Goal: Transaction & Acquisition: Purchase product/service

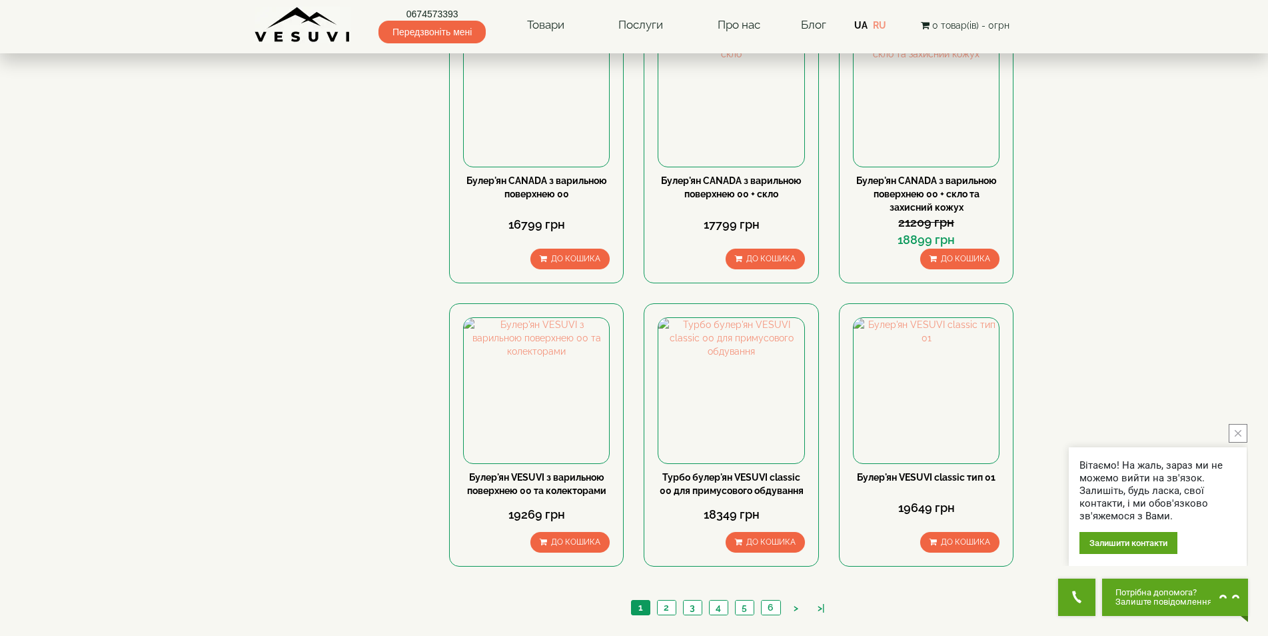
scroll to position [1333, 0]
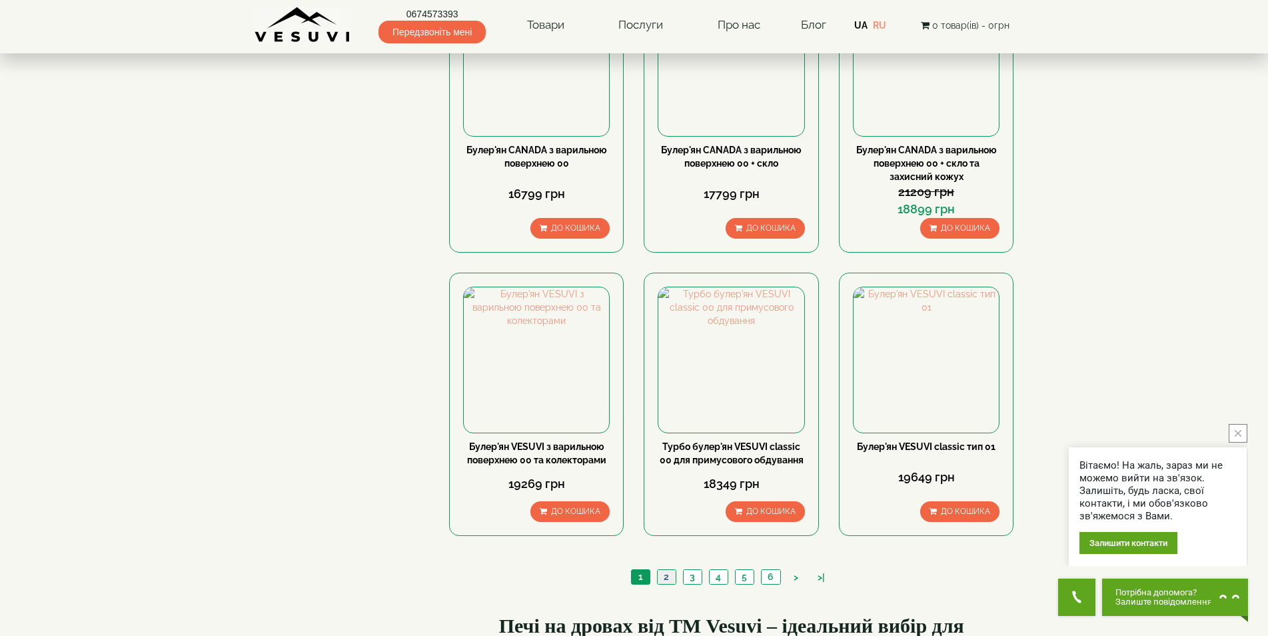
click at [668, 570] on link "2" at bounding box center [666, 577] width 19 height 14
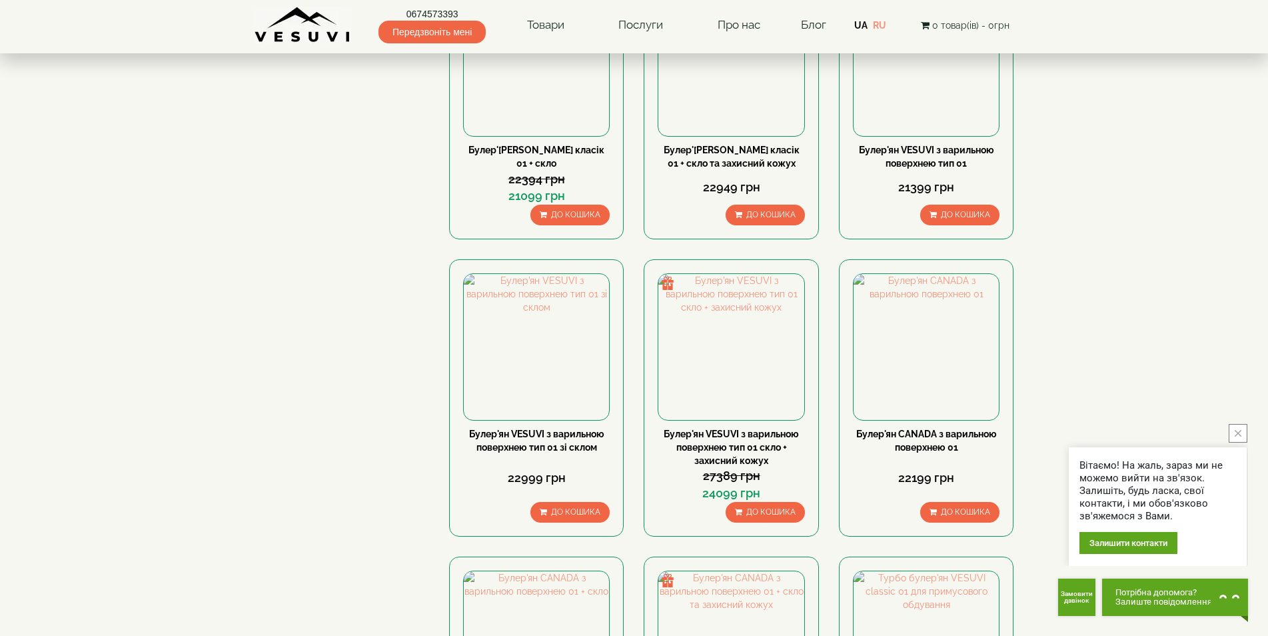
scroll to position [733, 0]
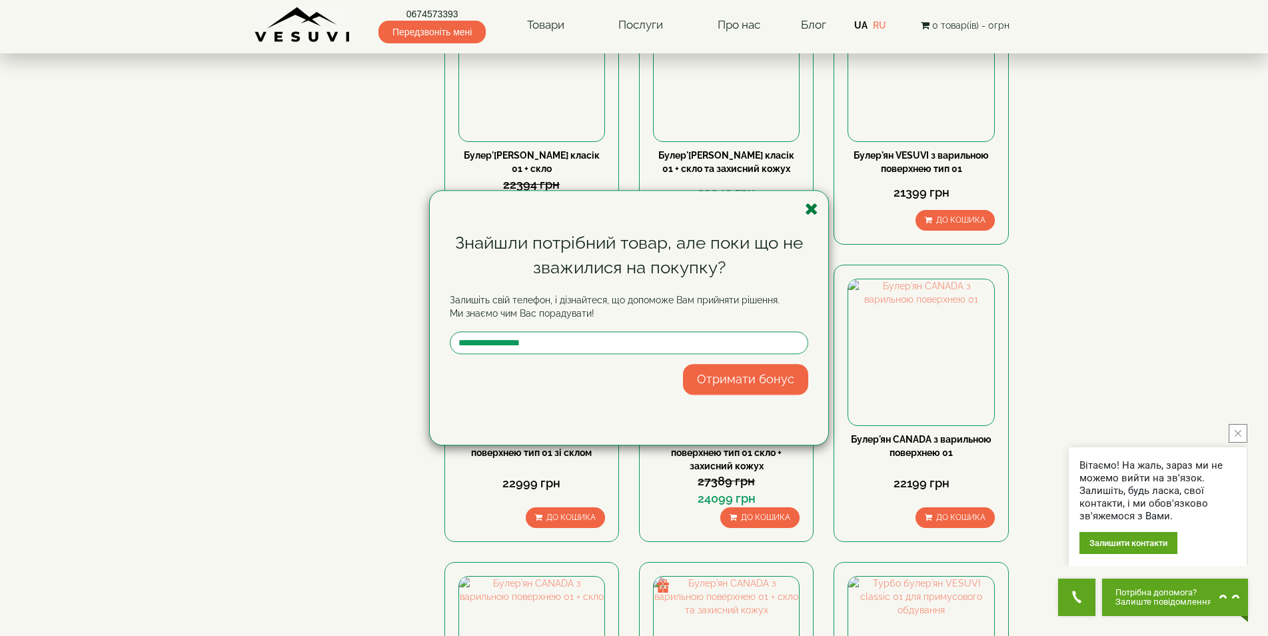
click at [809, 211] on icon "button" at bounding box center [811, 209] width 13 height 17
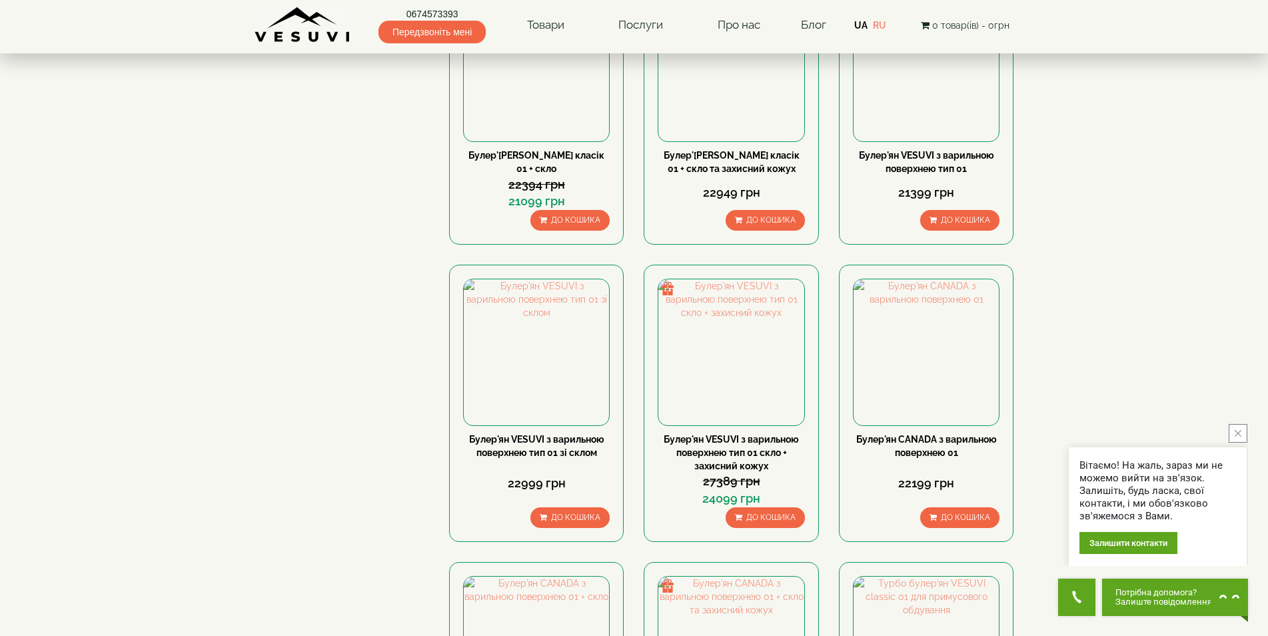
click at [1236, 436] on icon "close button" at bounding box center [1238, 433] width 7 height 7
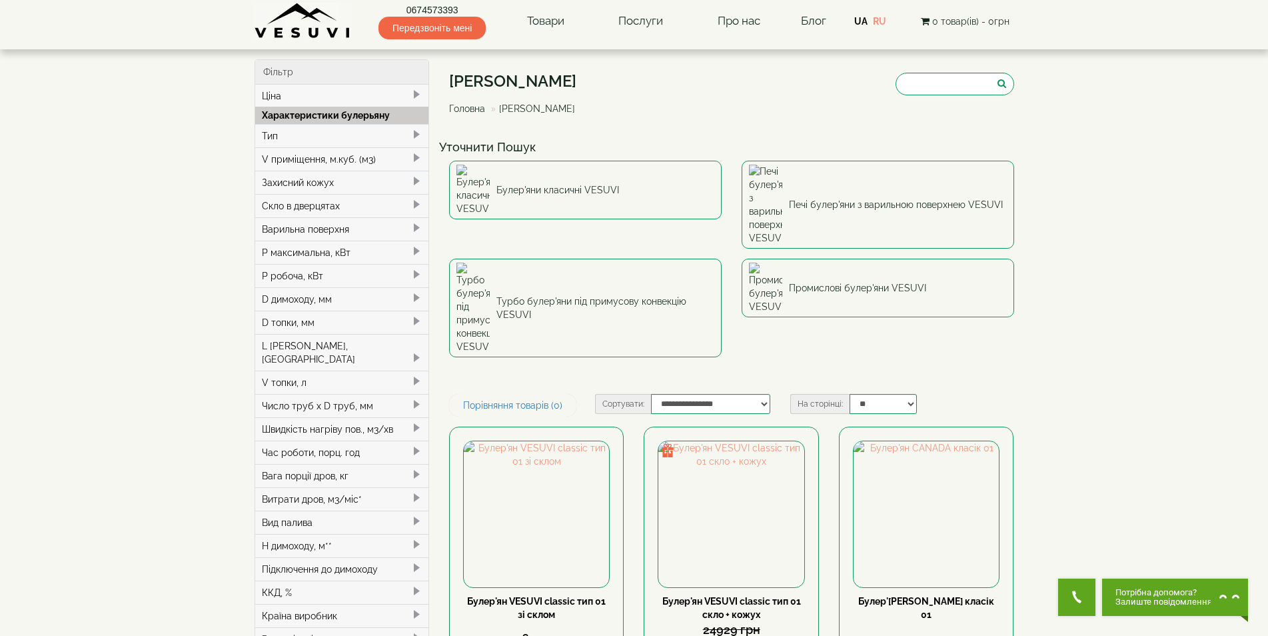
scroll to position [0, 0]
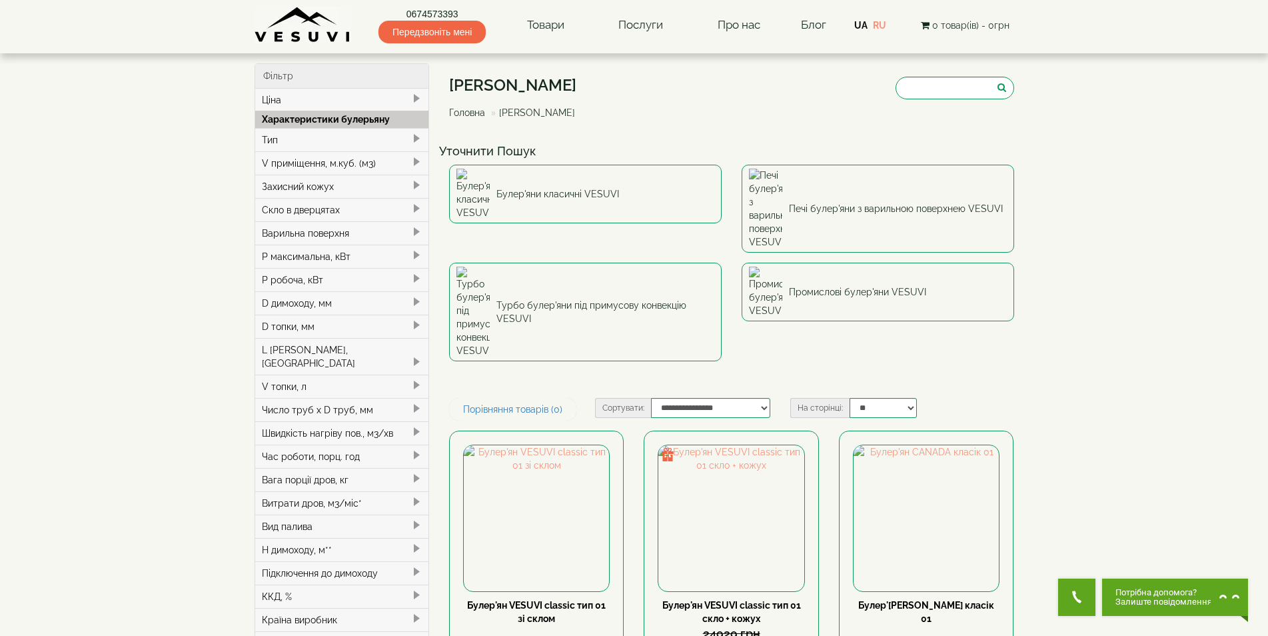
click at [380, 252] on div "P максимальна, кВт" at bounding box center [342, 256] width 174 height 23
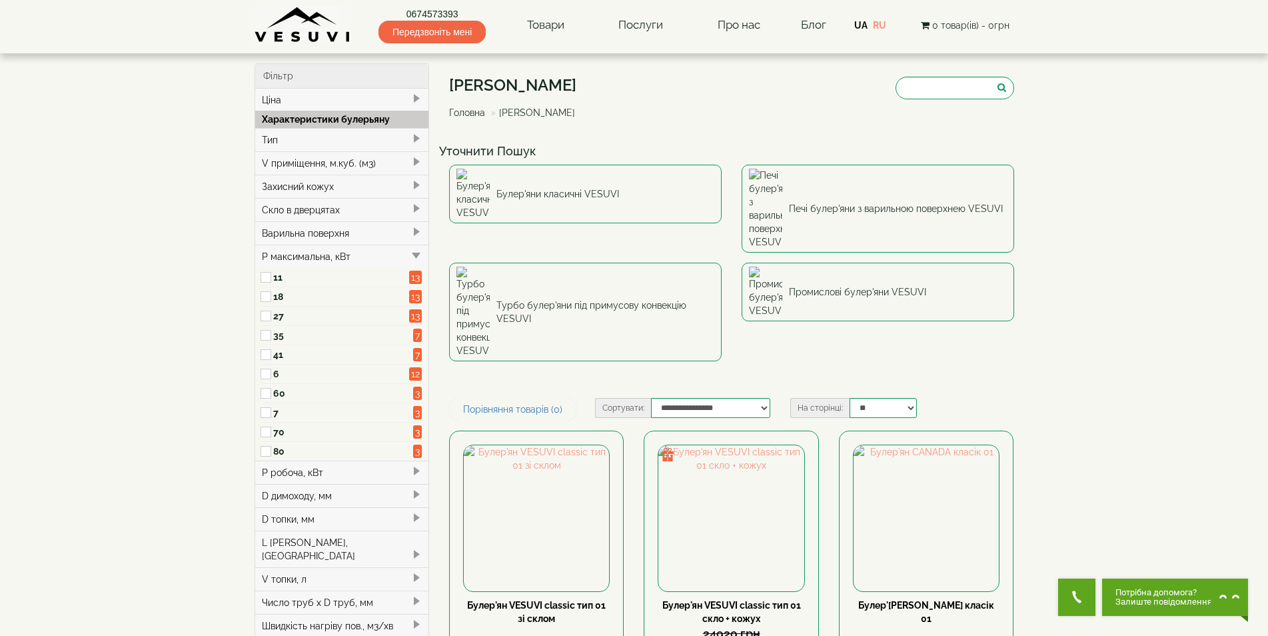
click at [379, 251] on div "P максимальна, кВт" at bounding box center [342, 256] width 174 height 23
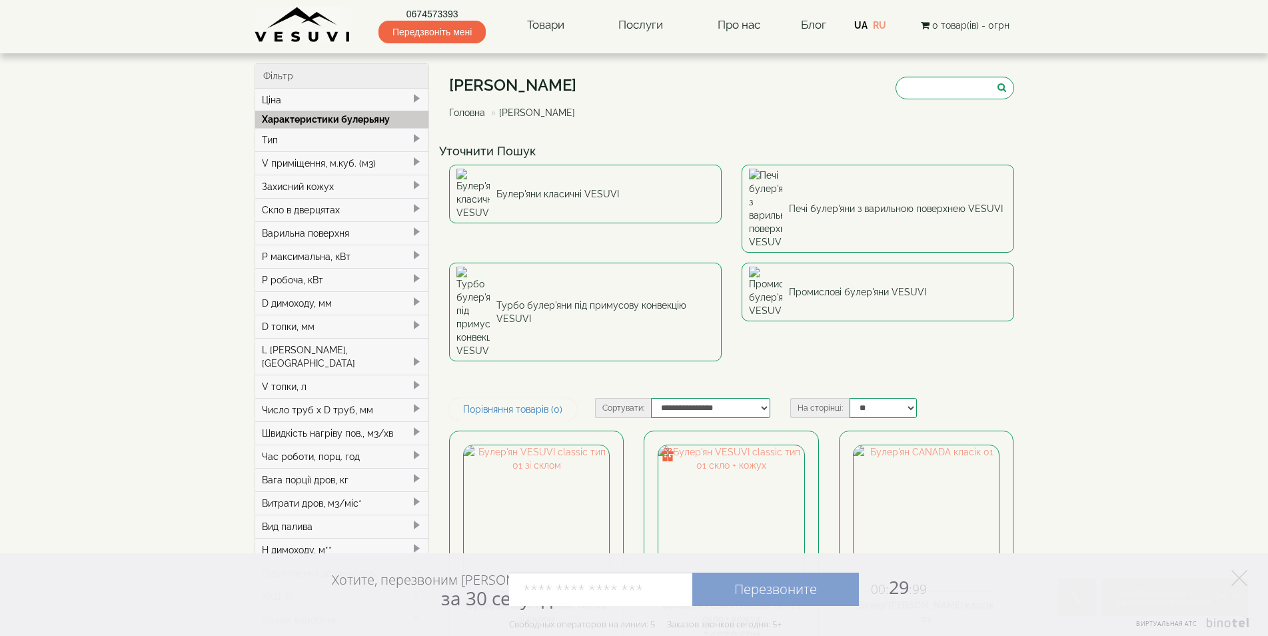
click at [414, 161] on span at bounding box center [416, 162] width 11 height 11
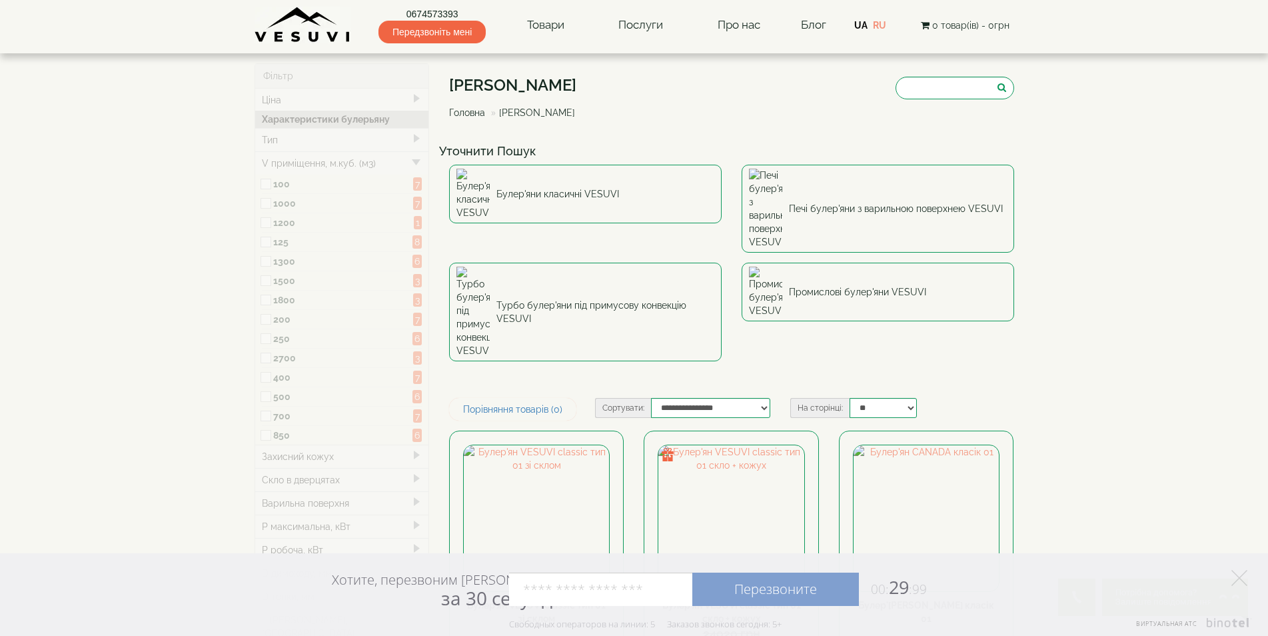
type input "*****"
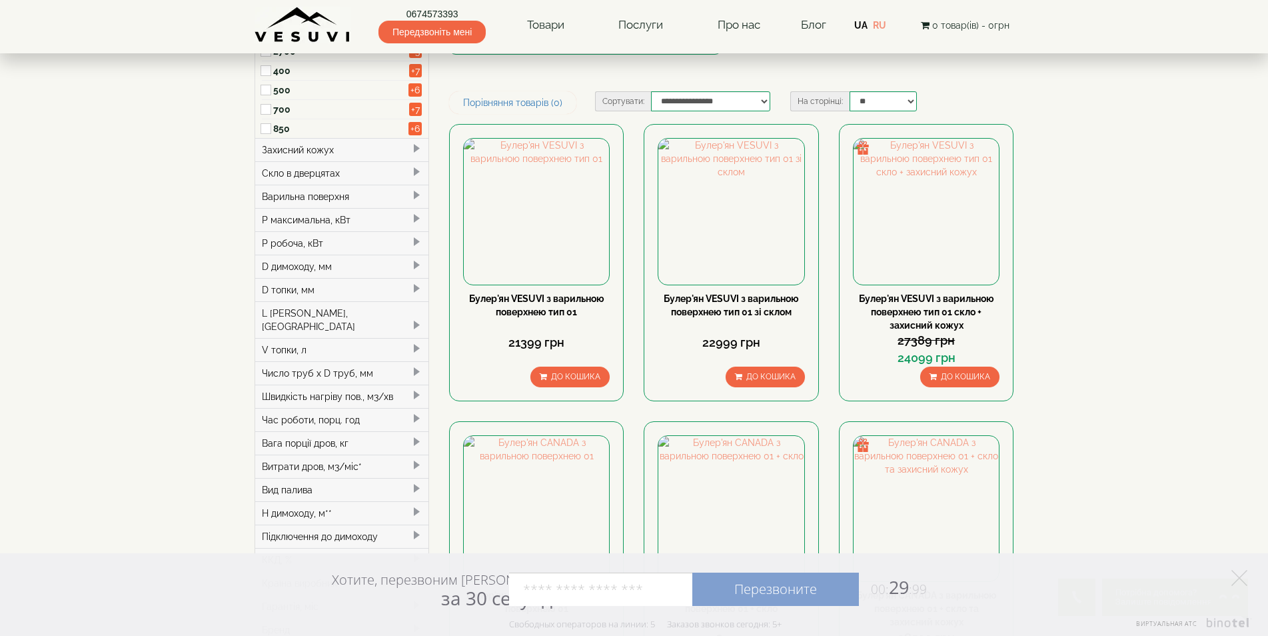
scroll to position [133, 0]
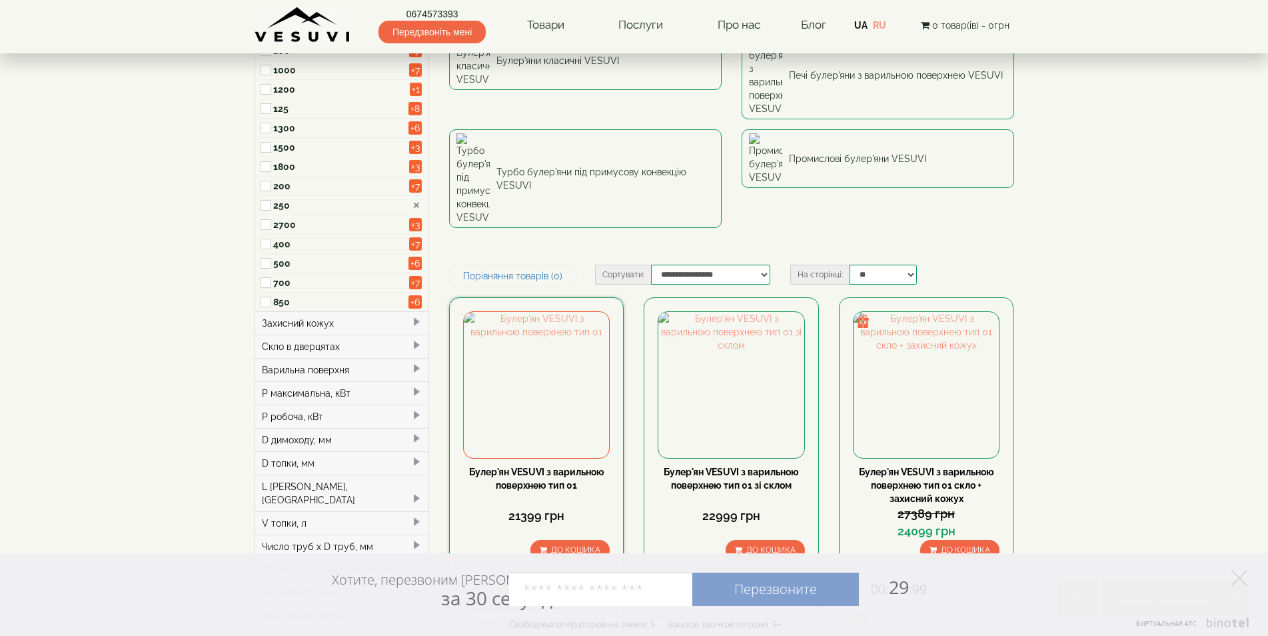
click at [550, 467] on link "Булер'ян VESUVI з варильною поверхнею тип 01" at bounding box center [536, 479] width 135 height 24
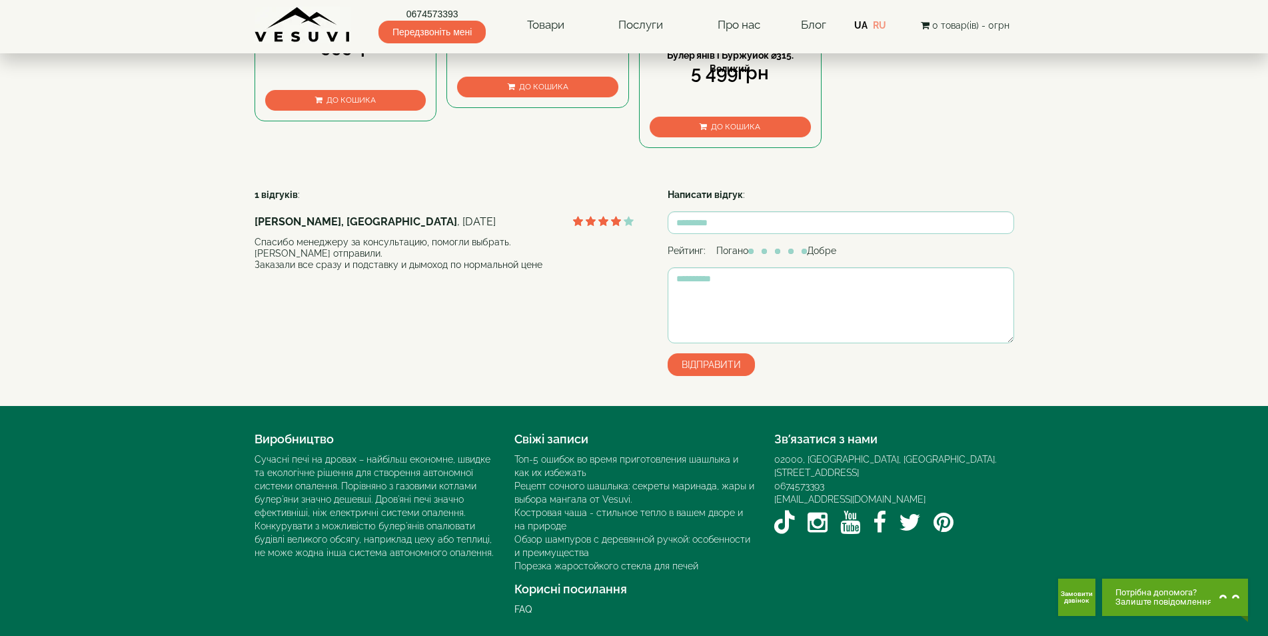
scroll to position [667, 0]
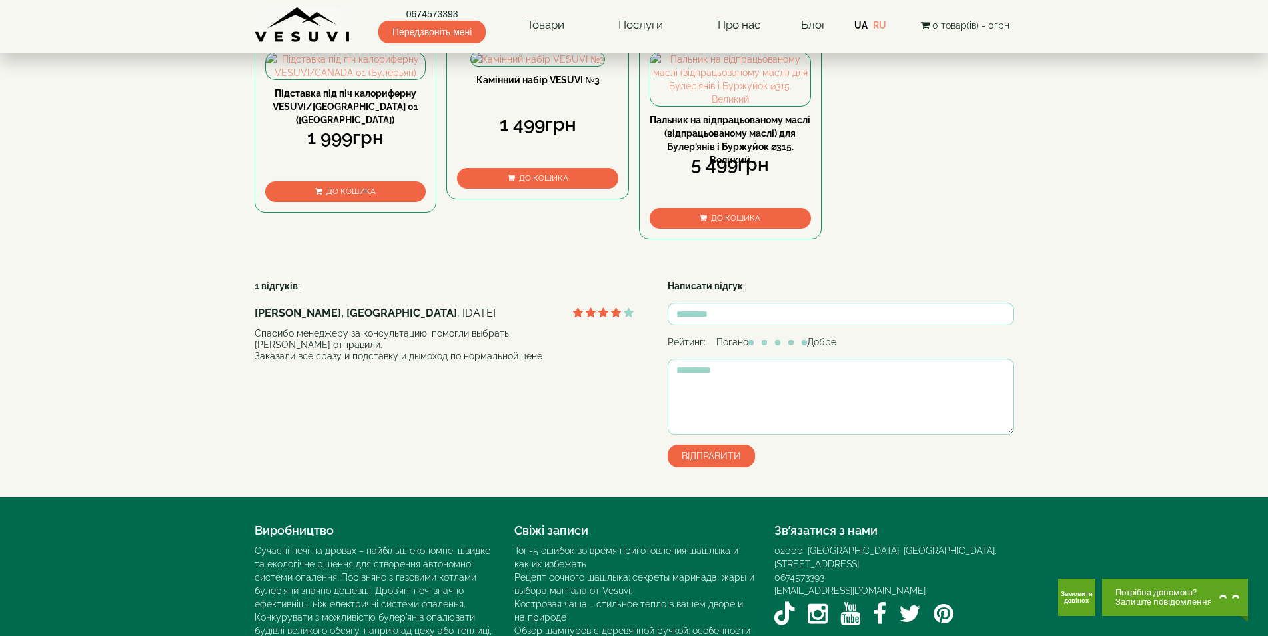
click at [735, 165] on link "Пальник на відпрацьованому маслі (відпрацьованому маслі) для Булер'янів і Буржу…" at bounding box center [730, 140] width 161 height 51
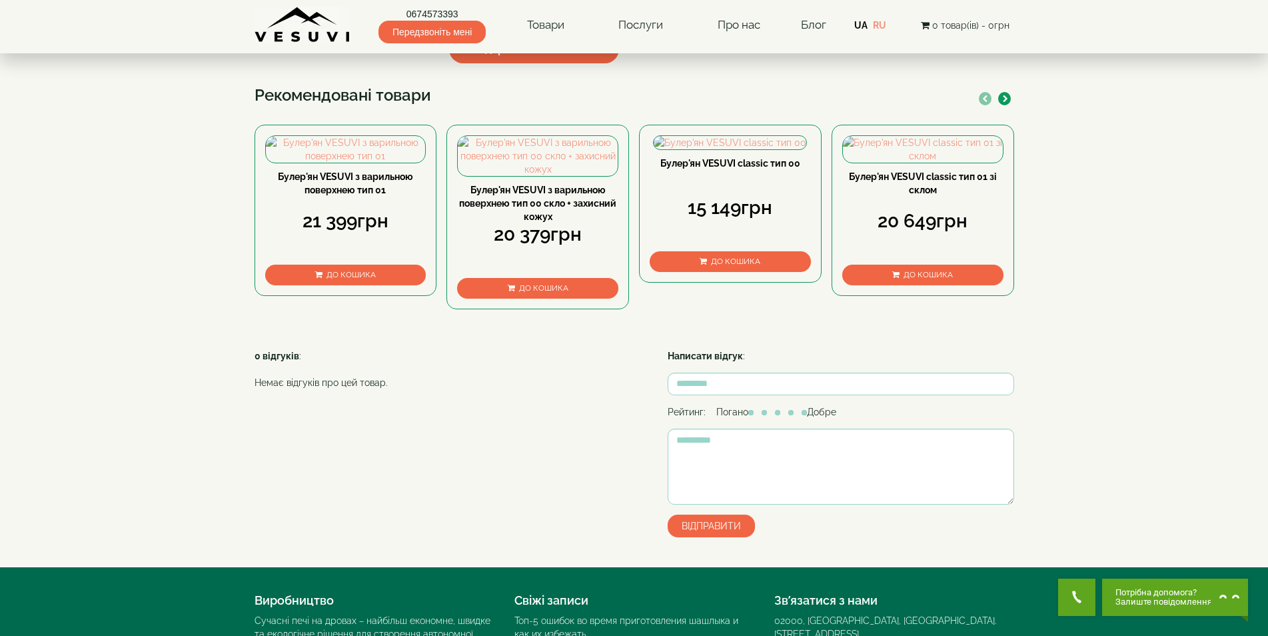
scroll to position [386, 0]
